Goal: Find specific page/section: Find specific page/section

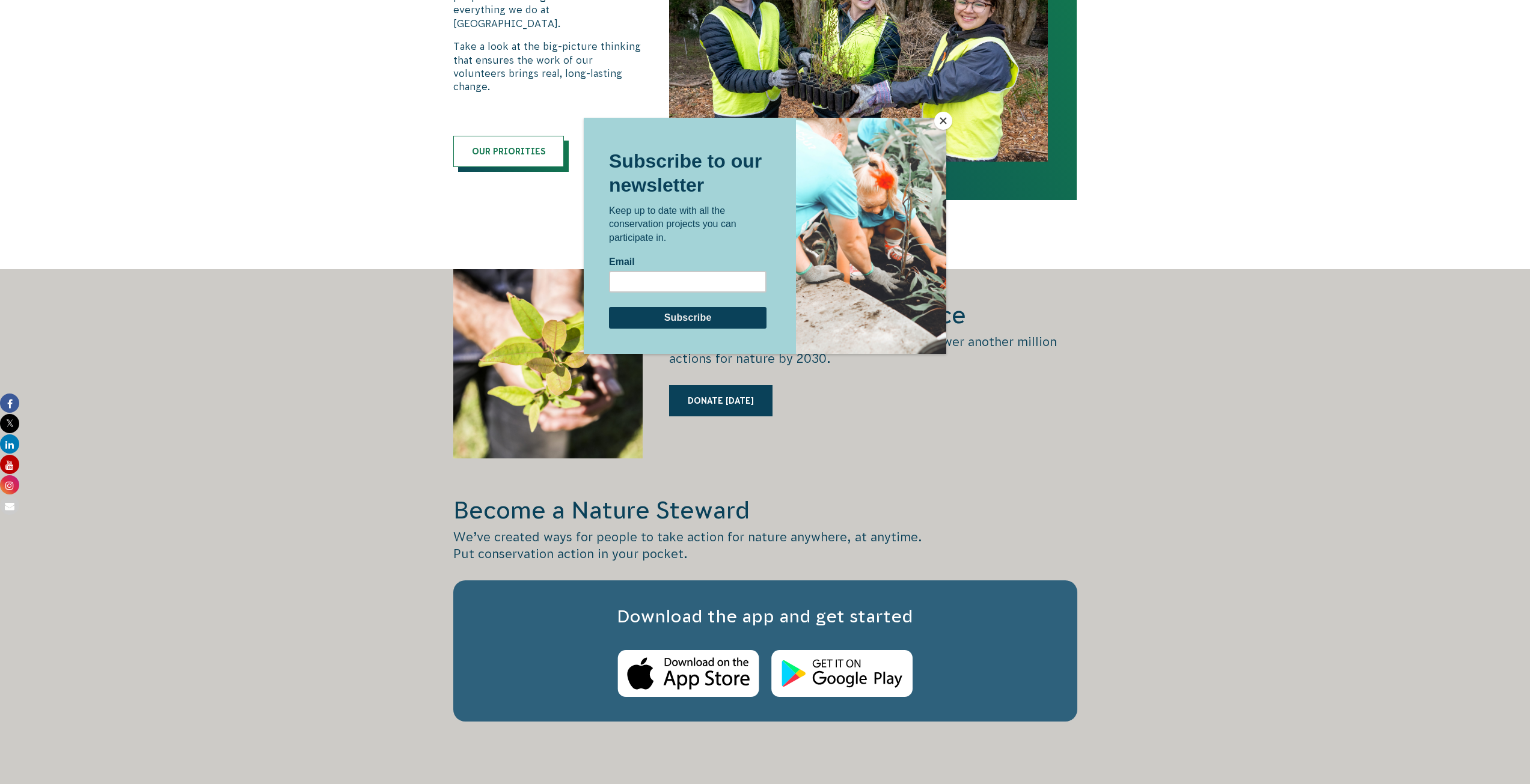
scroll to position [1502, 0]
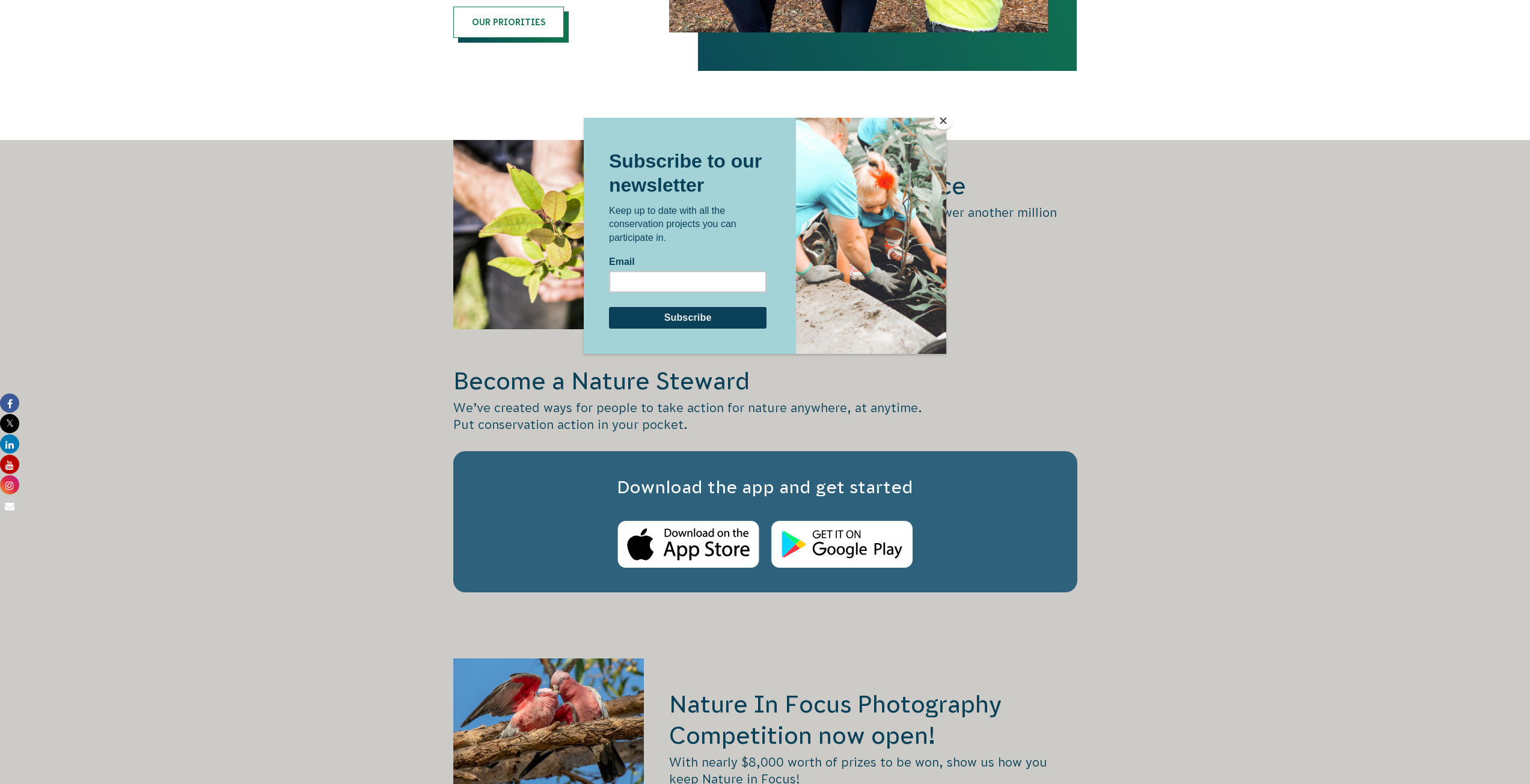
click at [941, 115] on button "Close" at bounding box center [943, 121] width 18 height 18
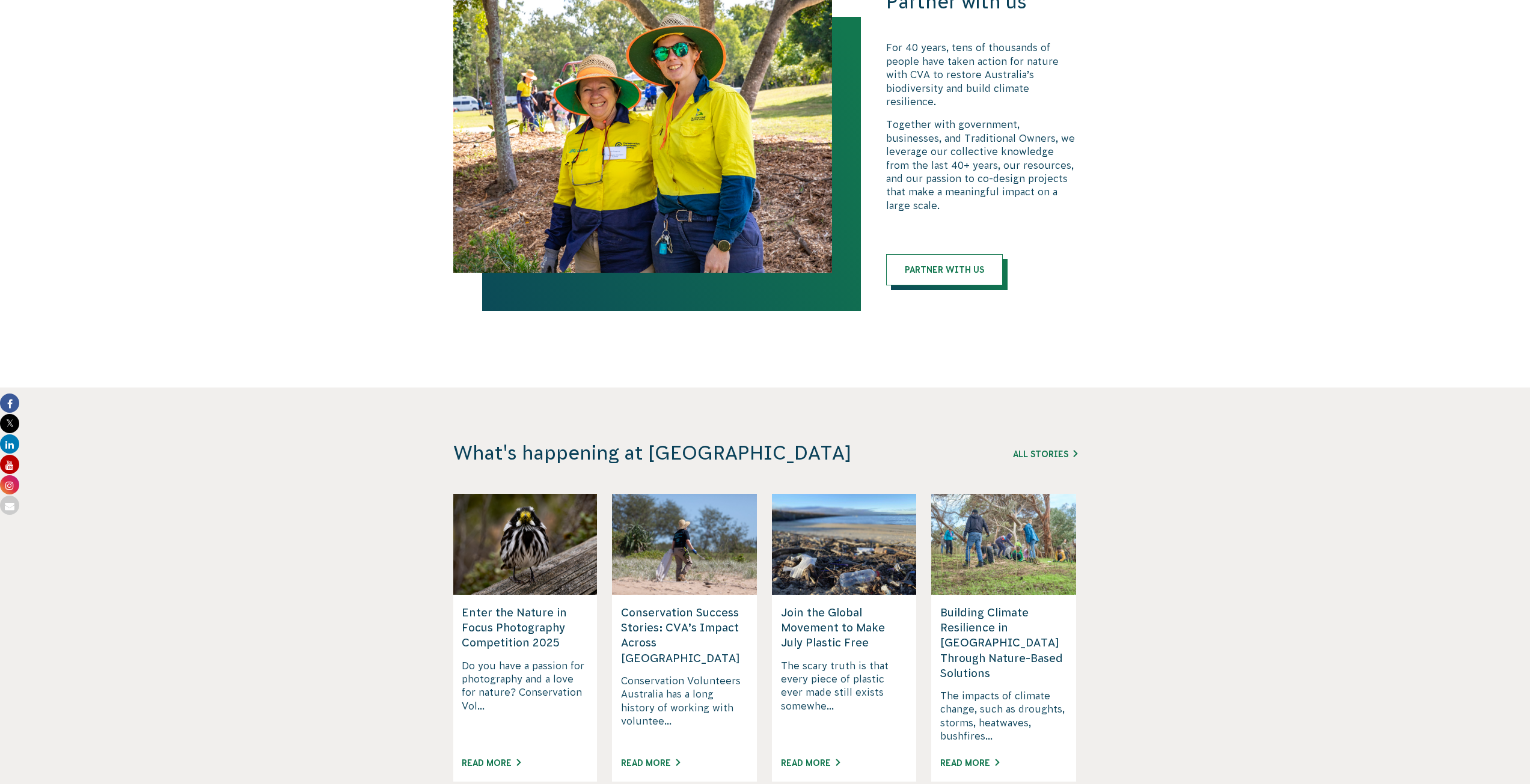
scroll to position [2464, 0]
click at [942, 254] on link "Partner with us" at bounding box center [944, 269] width 116 height 31
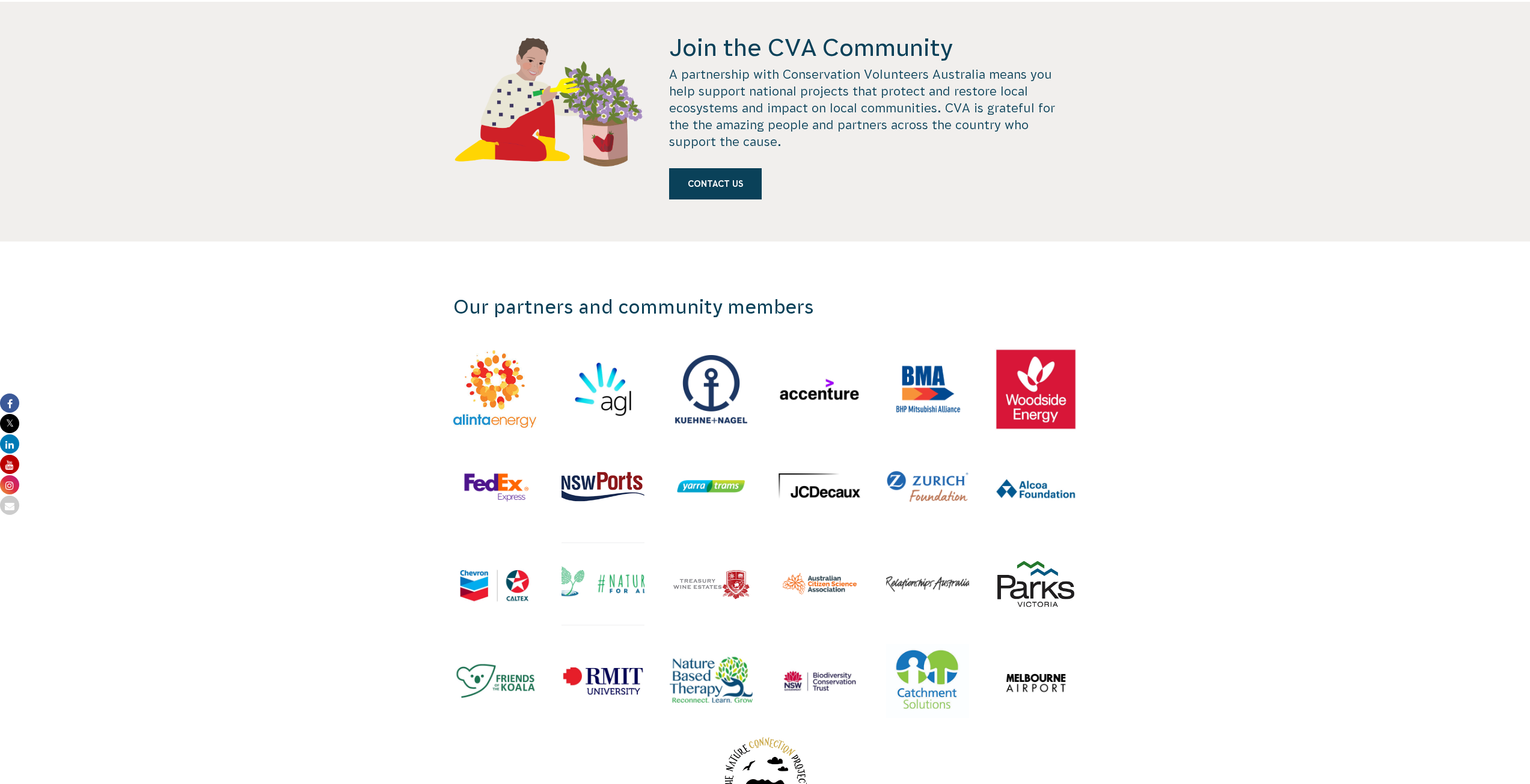
scroll to position [1142, 0]
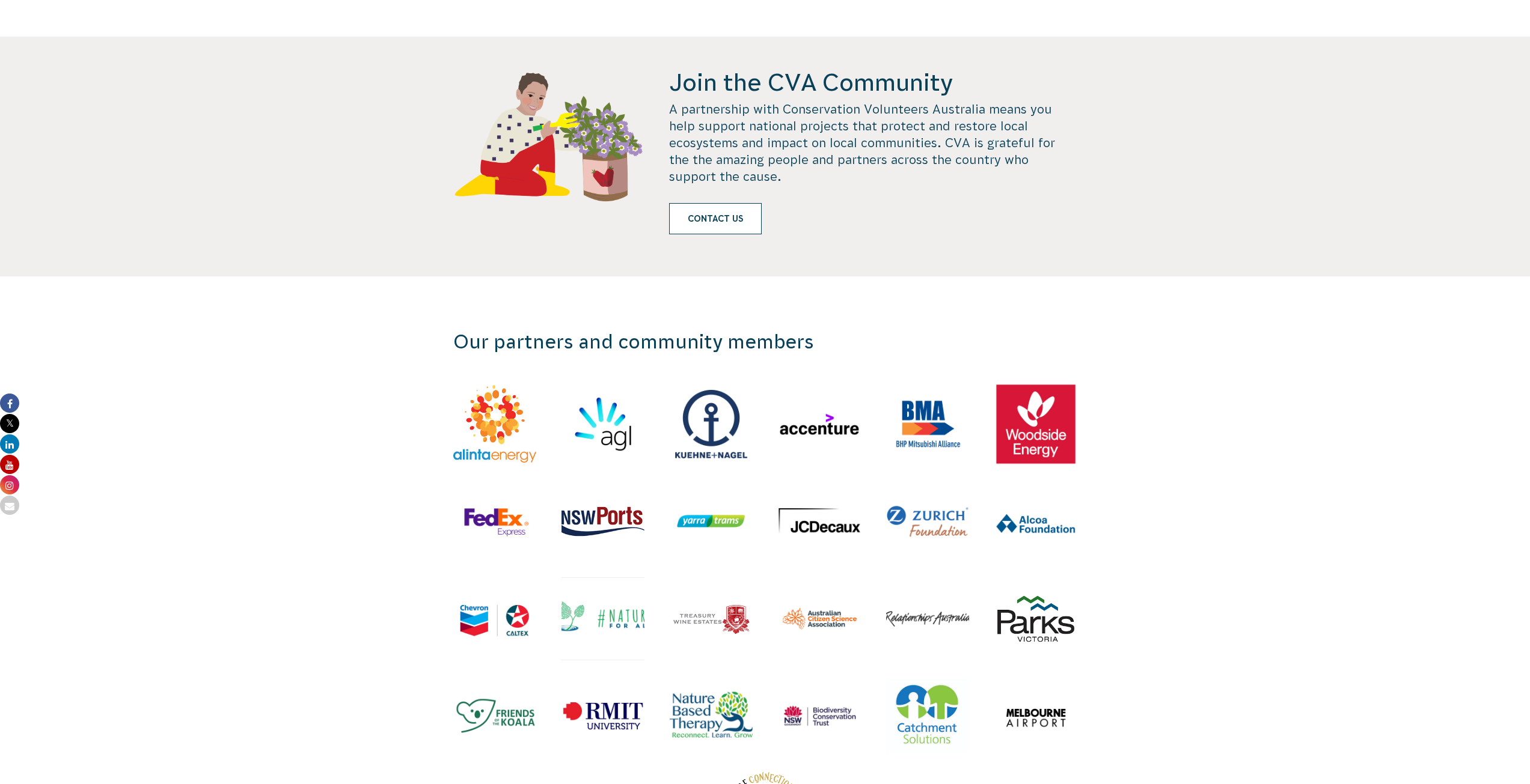
click at [744, 204] on link "Contact us" at bounding box center [715, 218] width 92 height 31
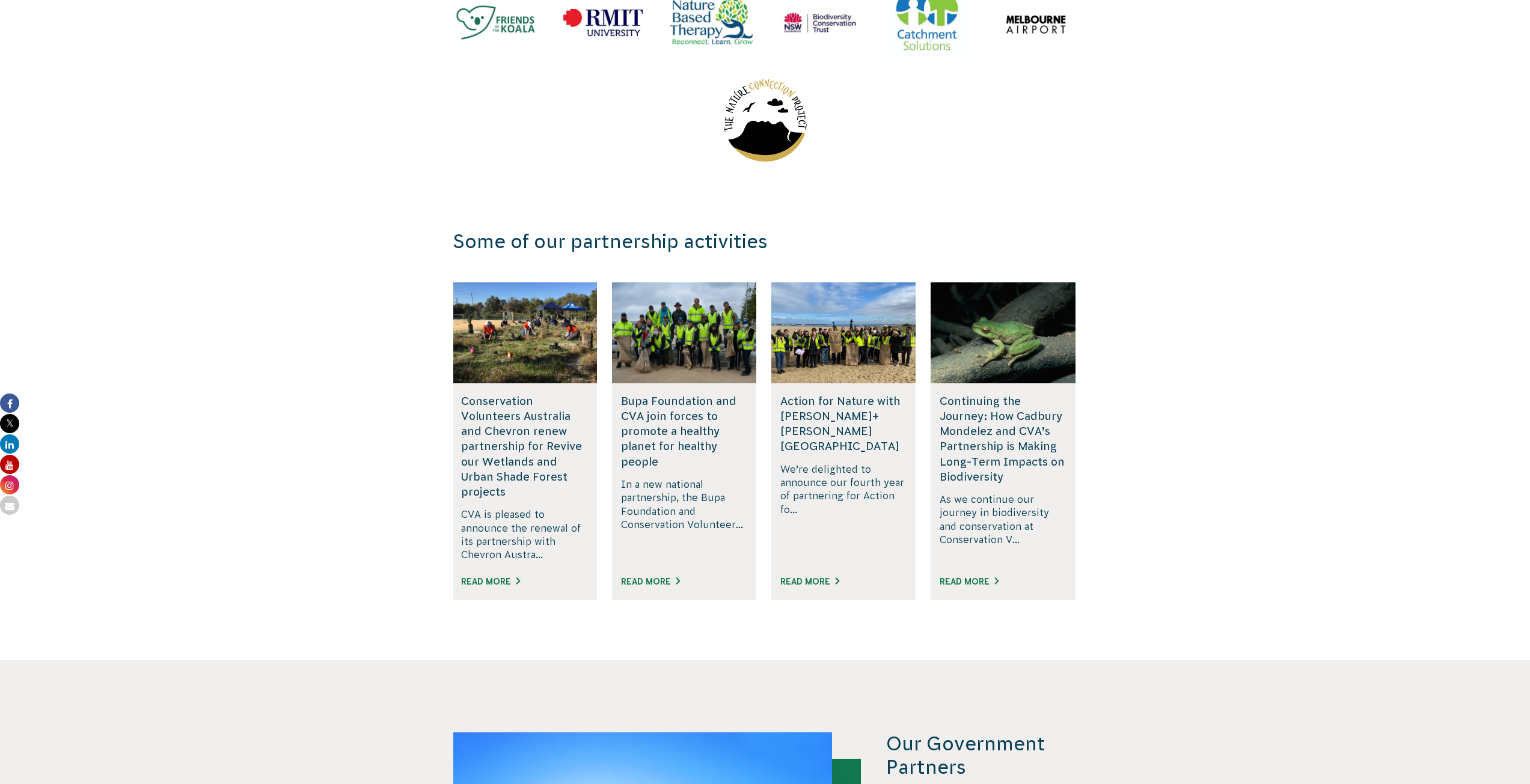
scroll to position [1839, 0]
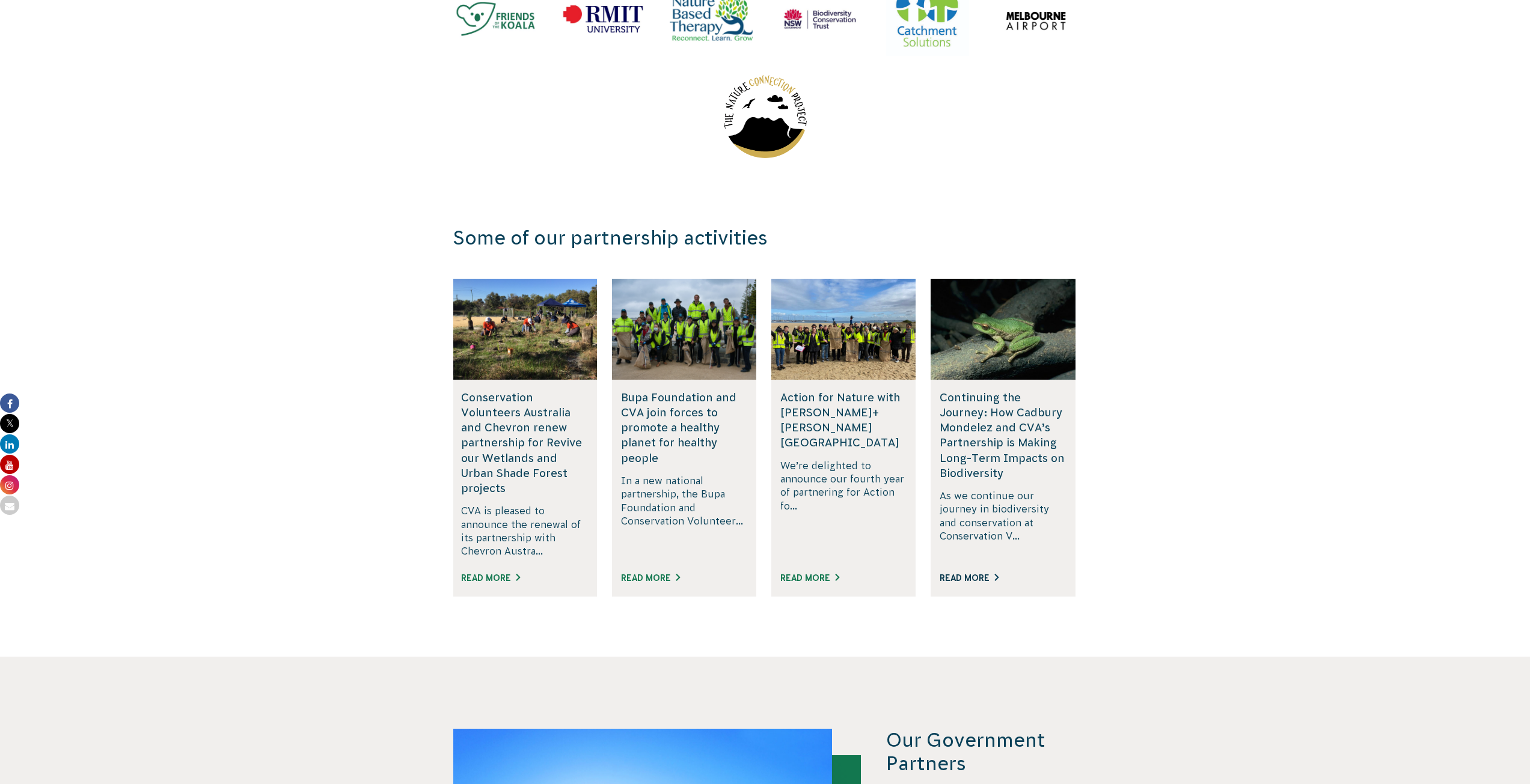
click at [969, 573] on link "Read More" at bounding box center [969, 578] width 59 height 9
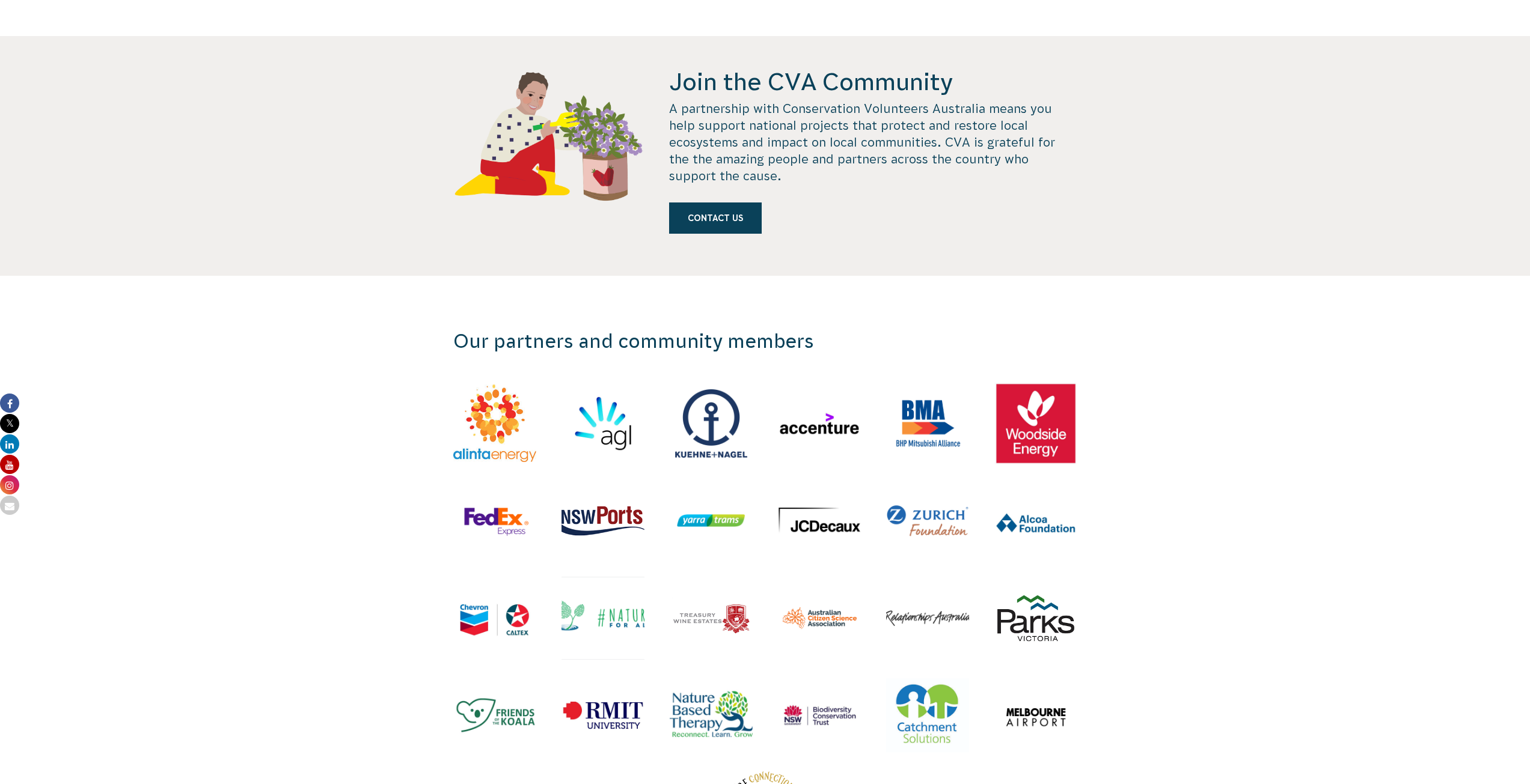
scroll to position [1142, 0]
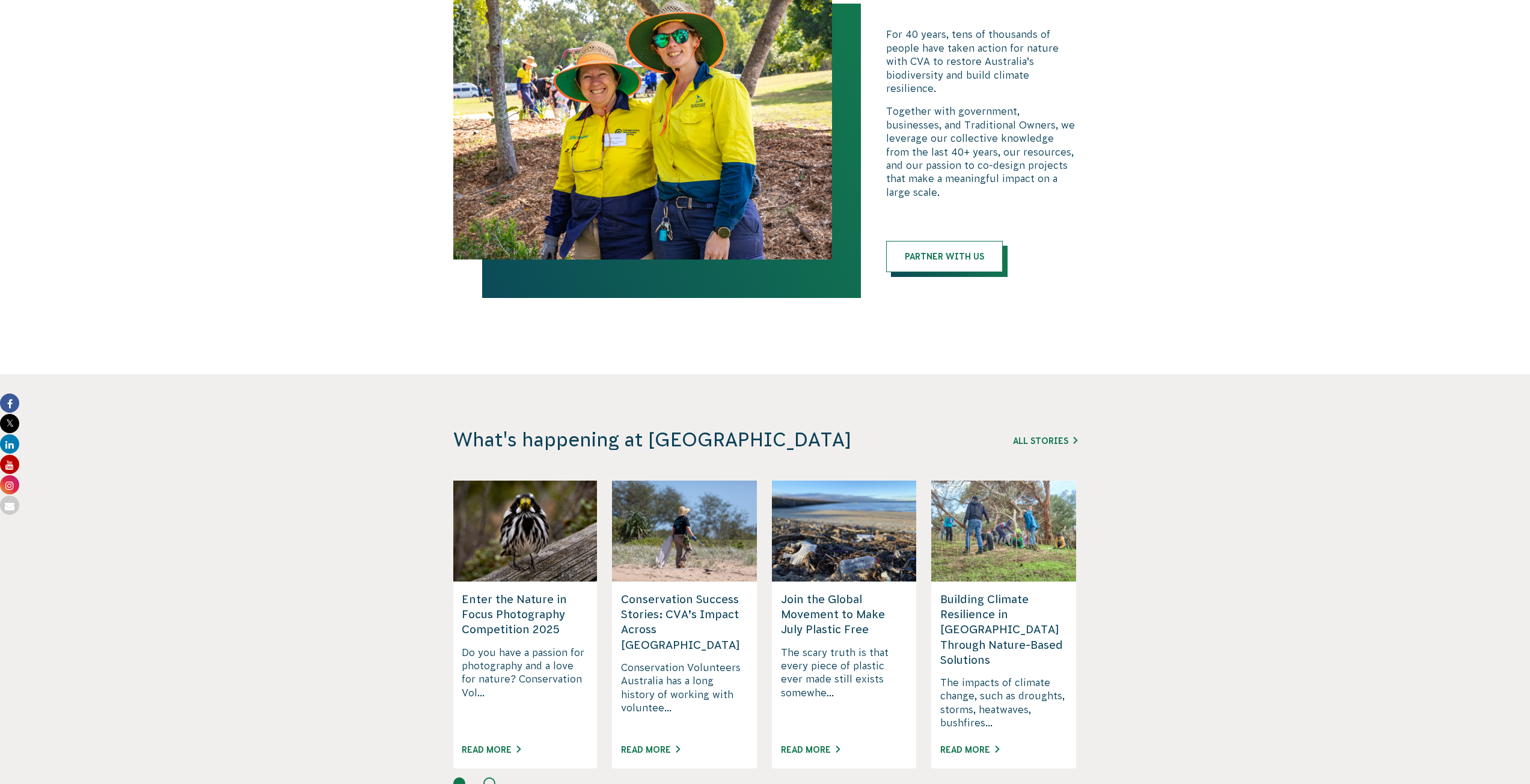
scroll to position [2614, 0]
